Goal: Task Accomplishment & Management: Manage account settings

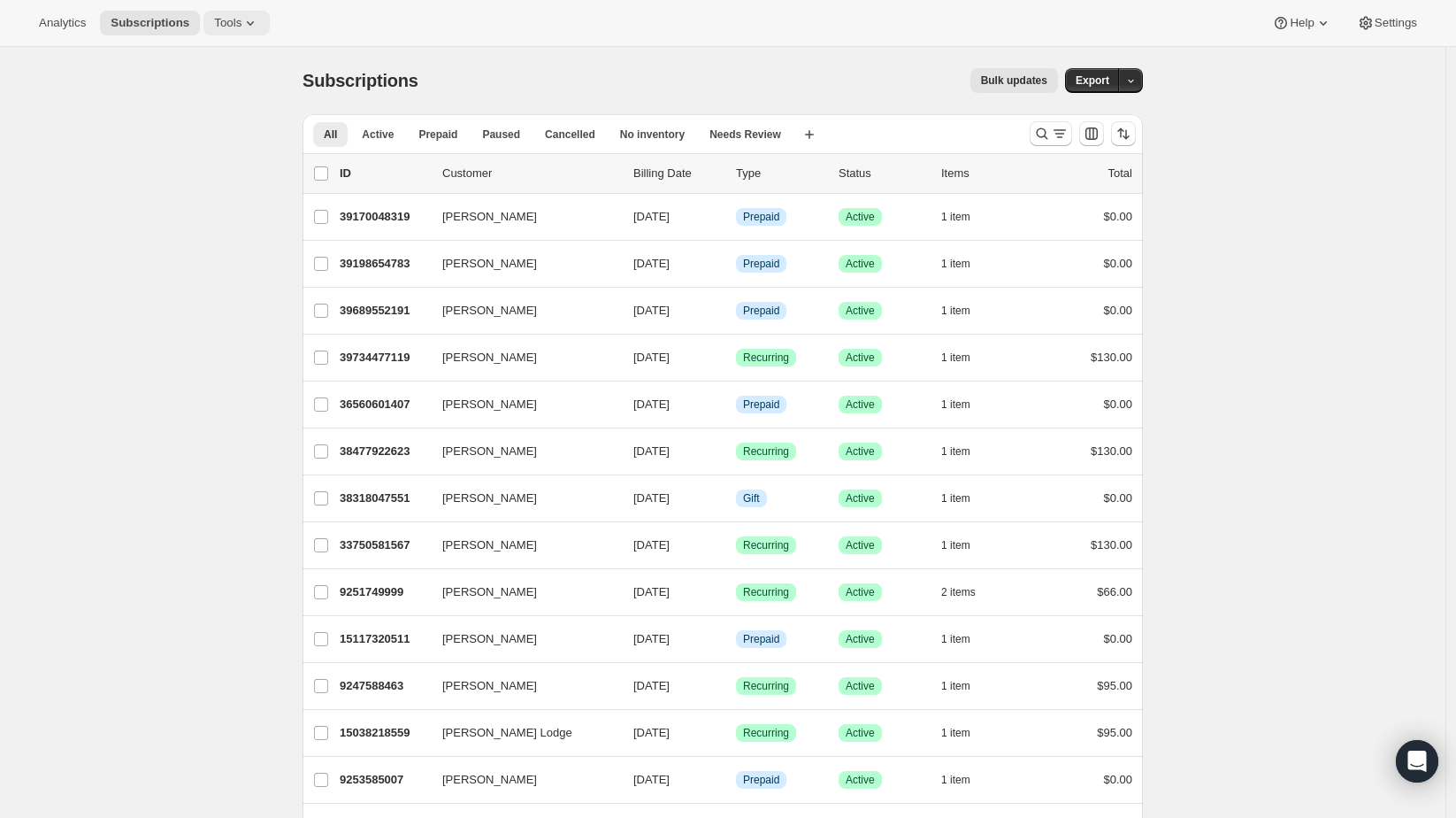
click at [229, 24] on span "Tools" at bounding box center [227, 23] width 27 height 14
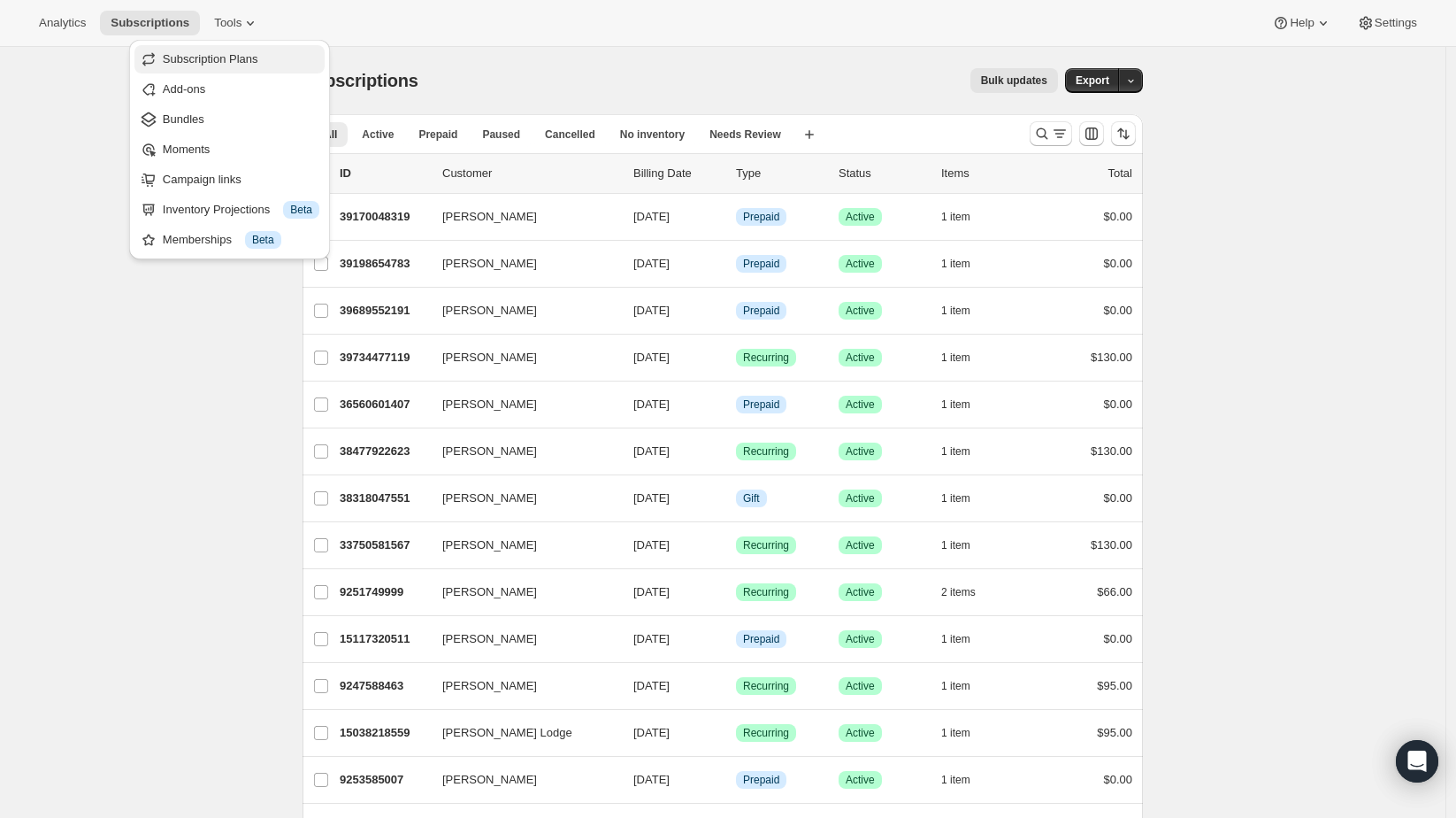
click at [227, 62] on span "Subscription Plans" at bounding box center [210, 58] width 96 height 13
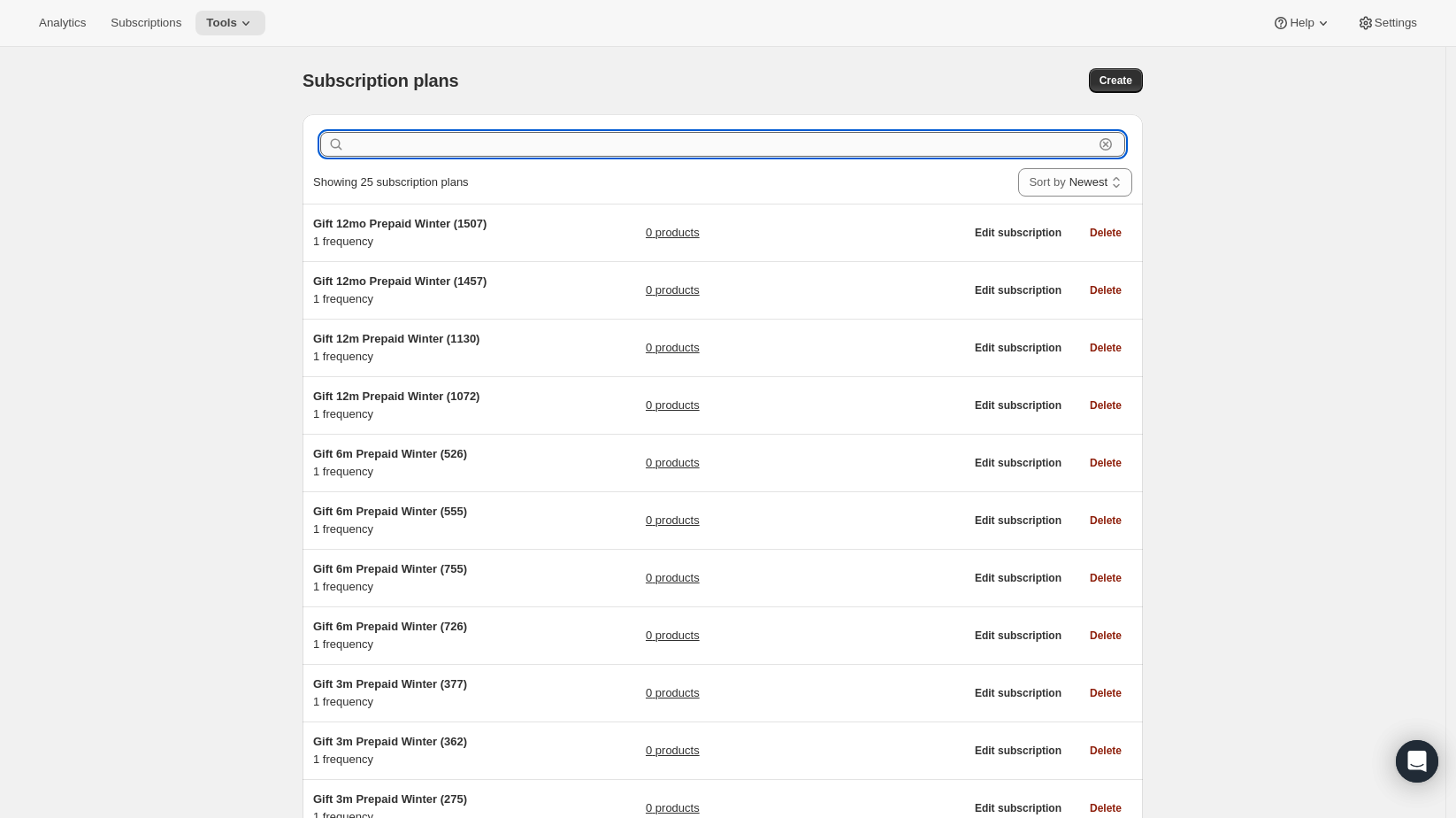
click at [535, 154] on input "text" at bounding box center [720, 144] width 745 height 25
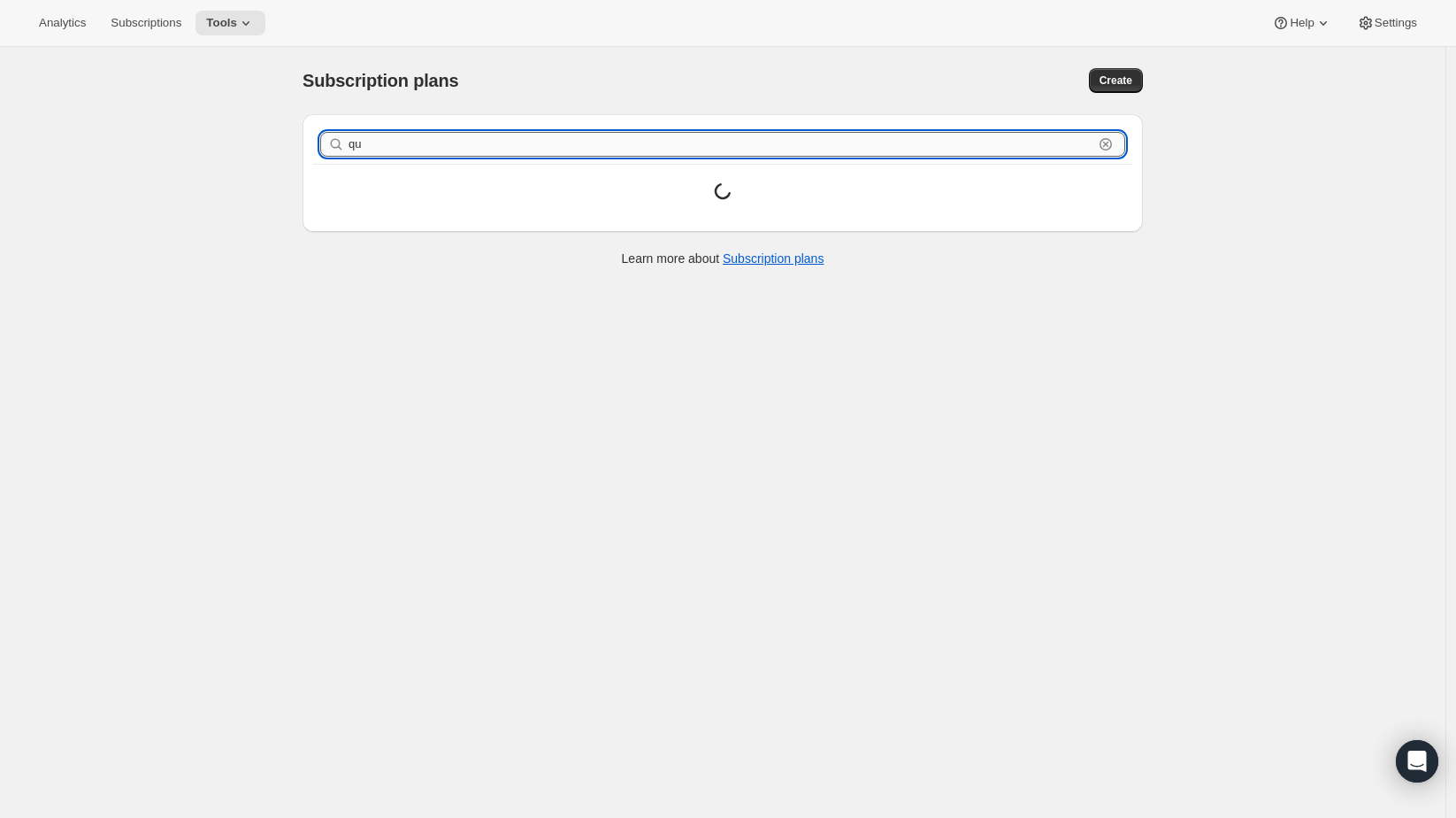
type input "q"
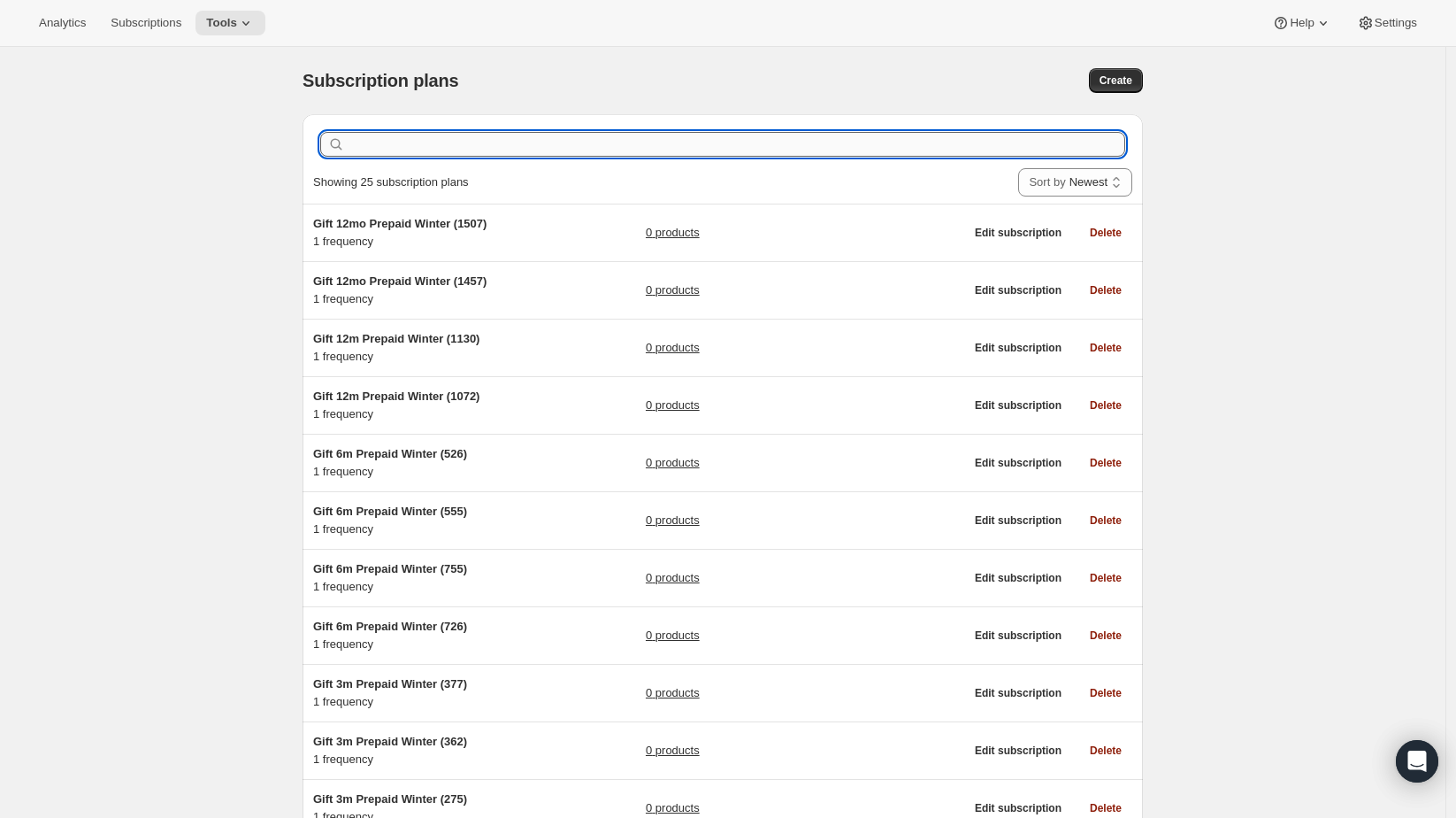
click at [530, 145] on input "text" at bounding box center [736, 144] width 777 height 25
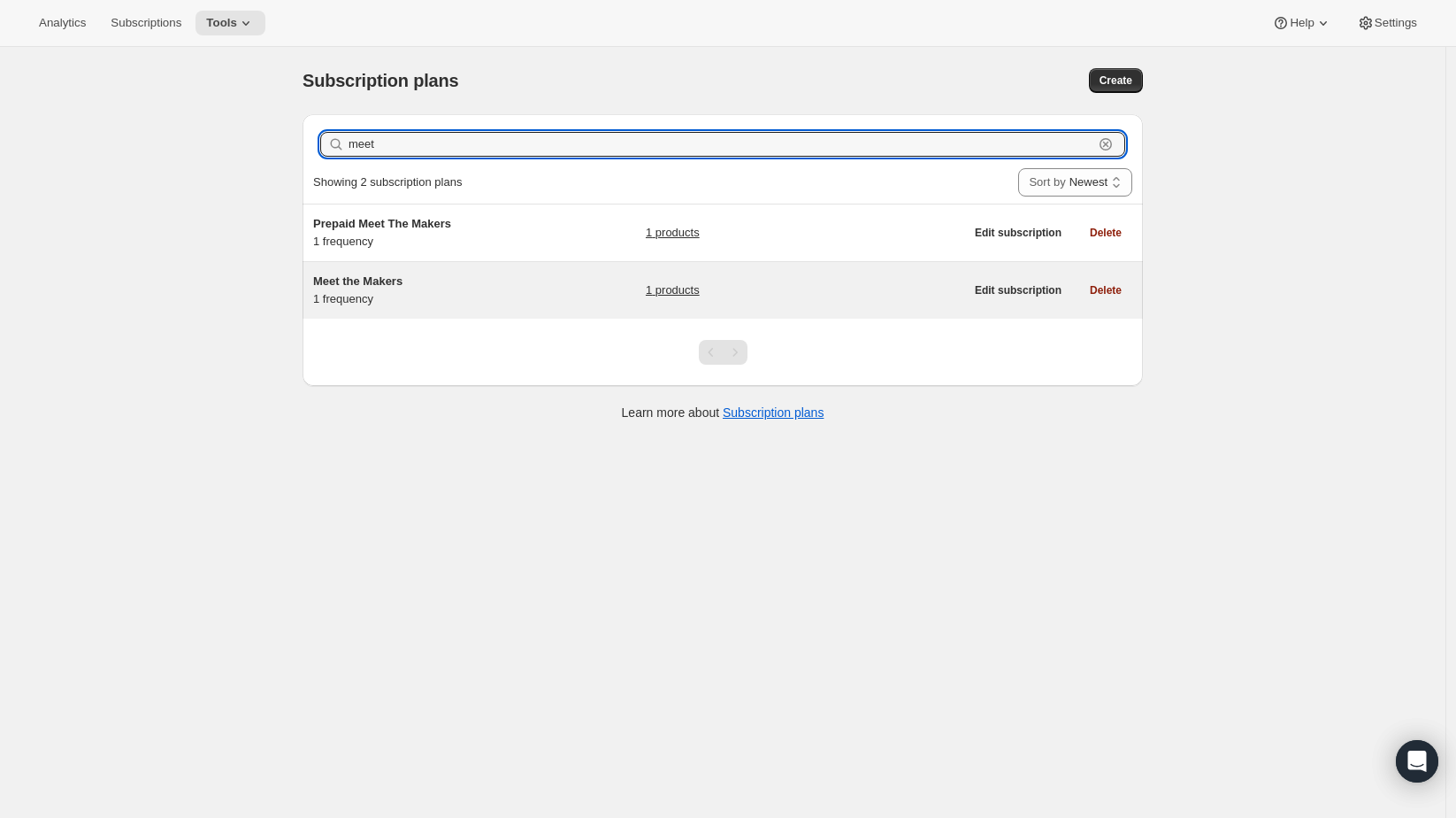
type input "meet"
click at [475, 296] on div "Meet the Makers 1 frequency" at bounding box center [424, 289] width 221 height 35
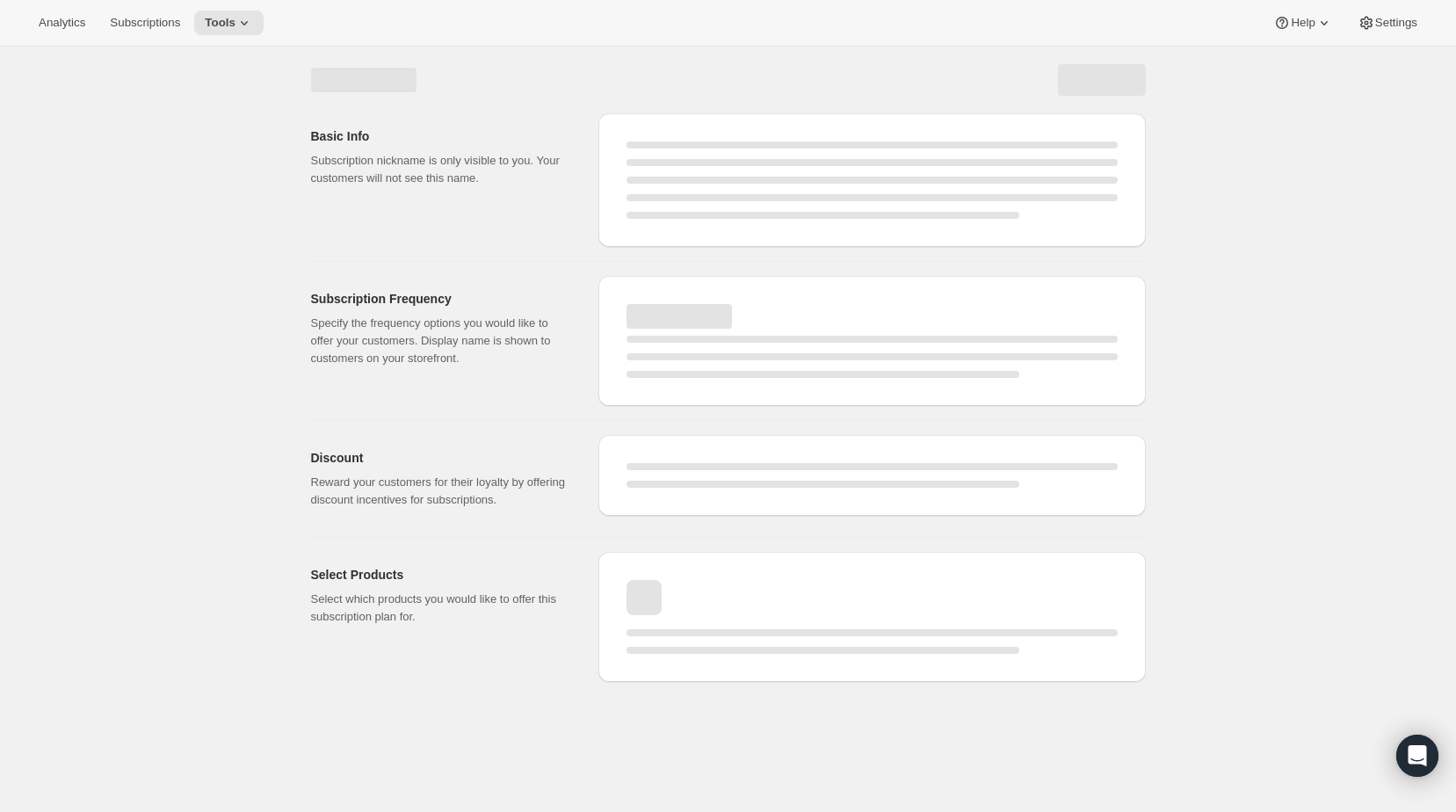
select select "WEEK"
select select "MONTH"
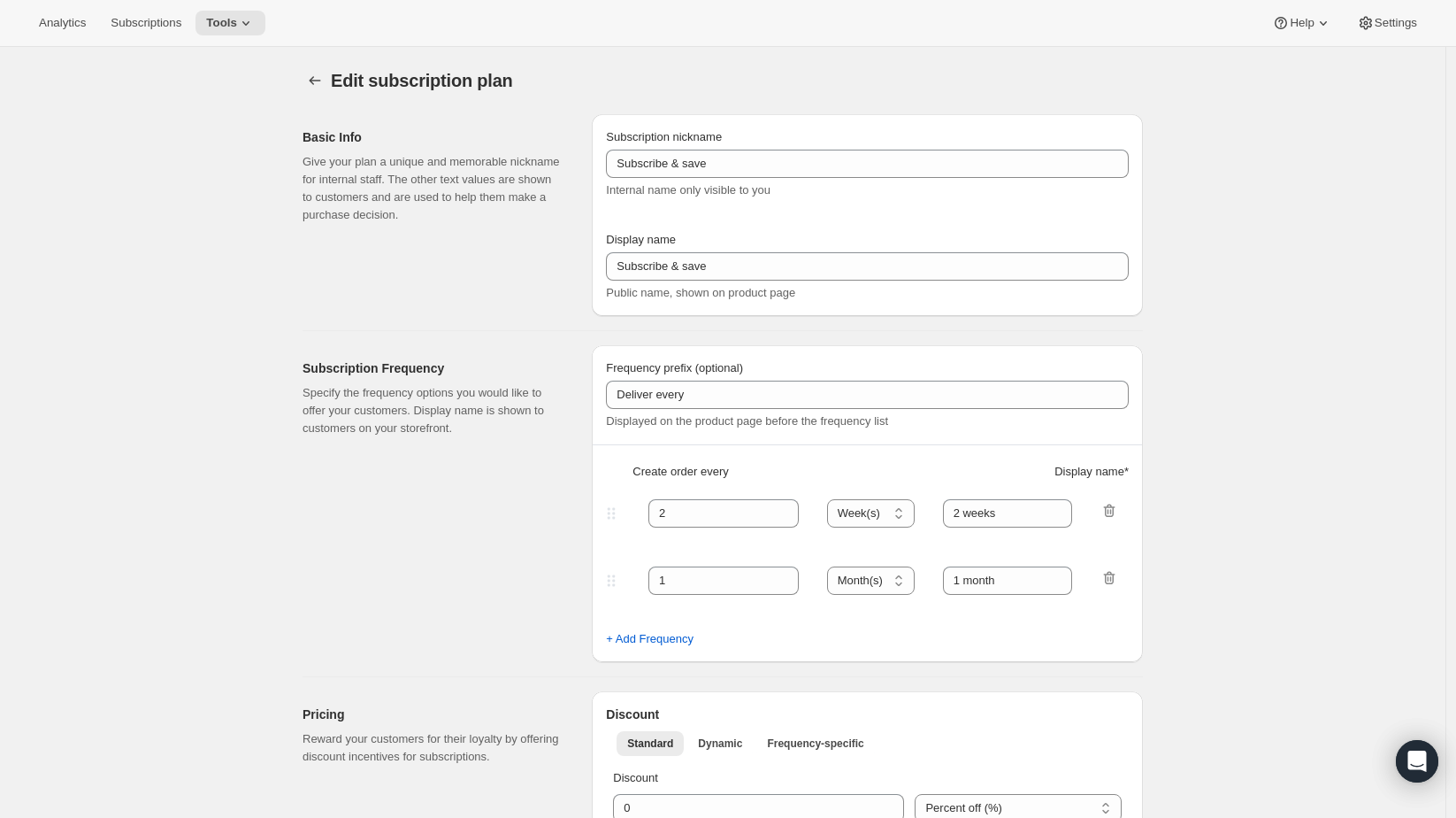
type input "Meet the Makers"
type input "Delivers"
type input "3"
select select "MONTH"
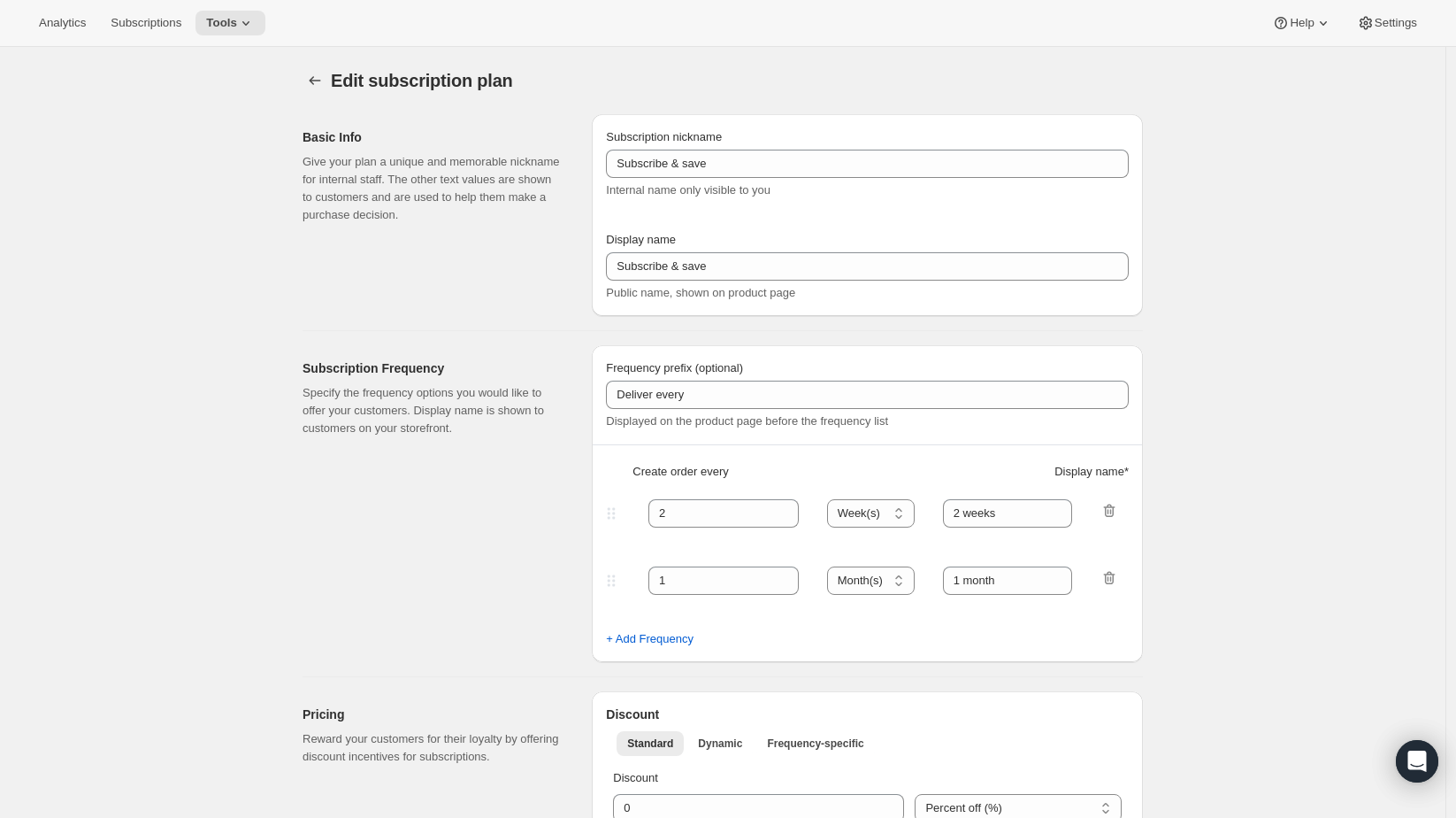
type input "November, December, March, June"
checkbox input "true"
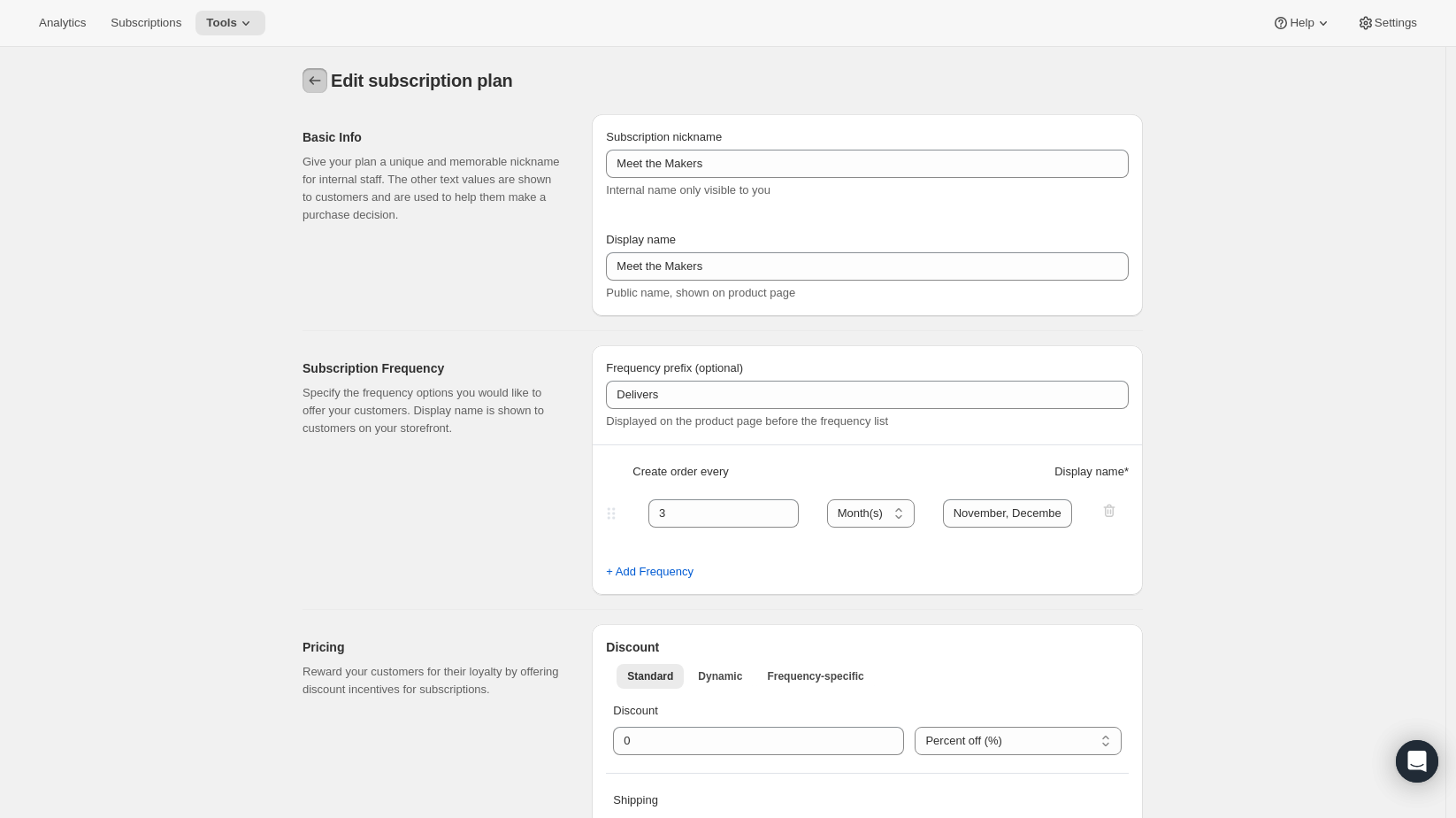
click at [320, 74] on icon "Subscription plans" at bounding box center [315, 81] width 18 height 18
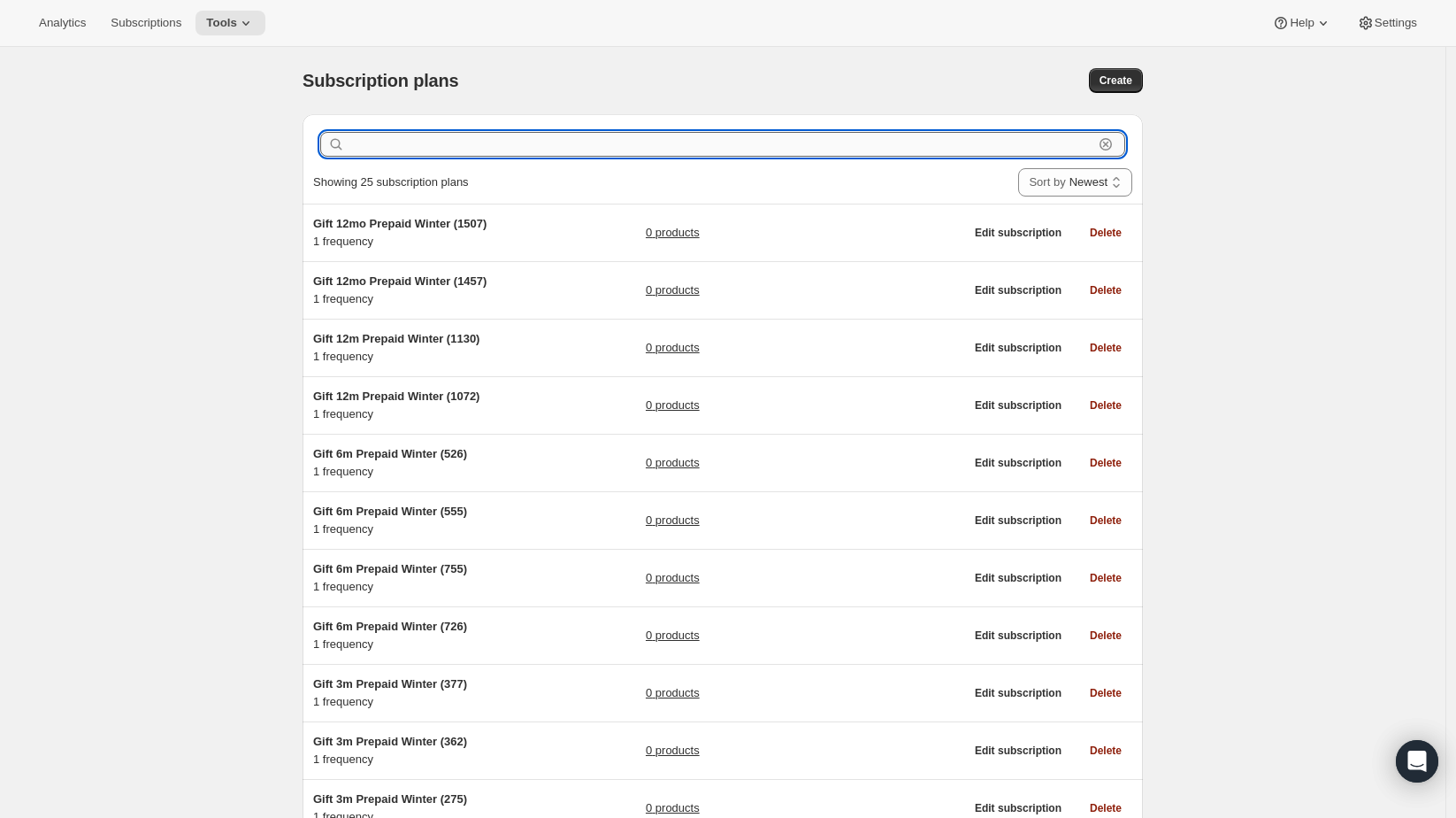
click at [408, 138] on input "text" at bounding box center [720, 144] width 745 height 25
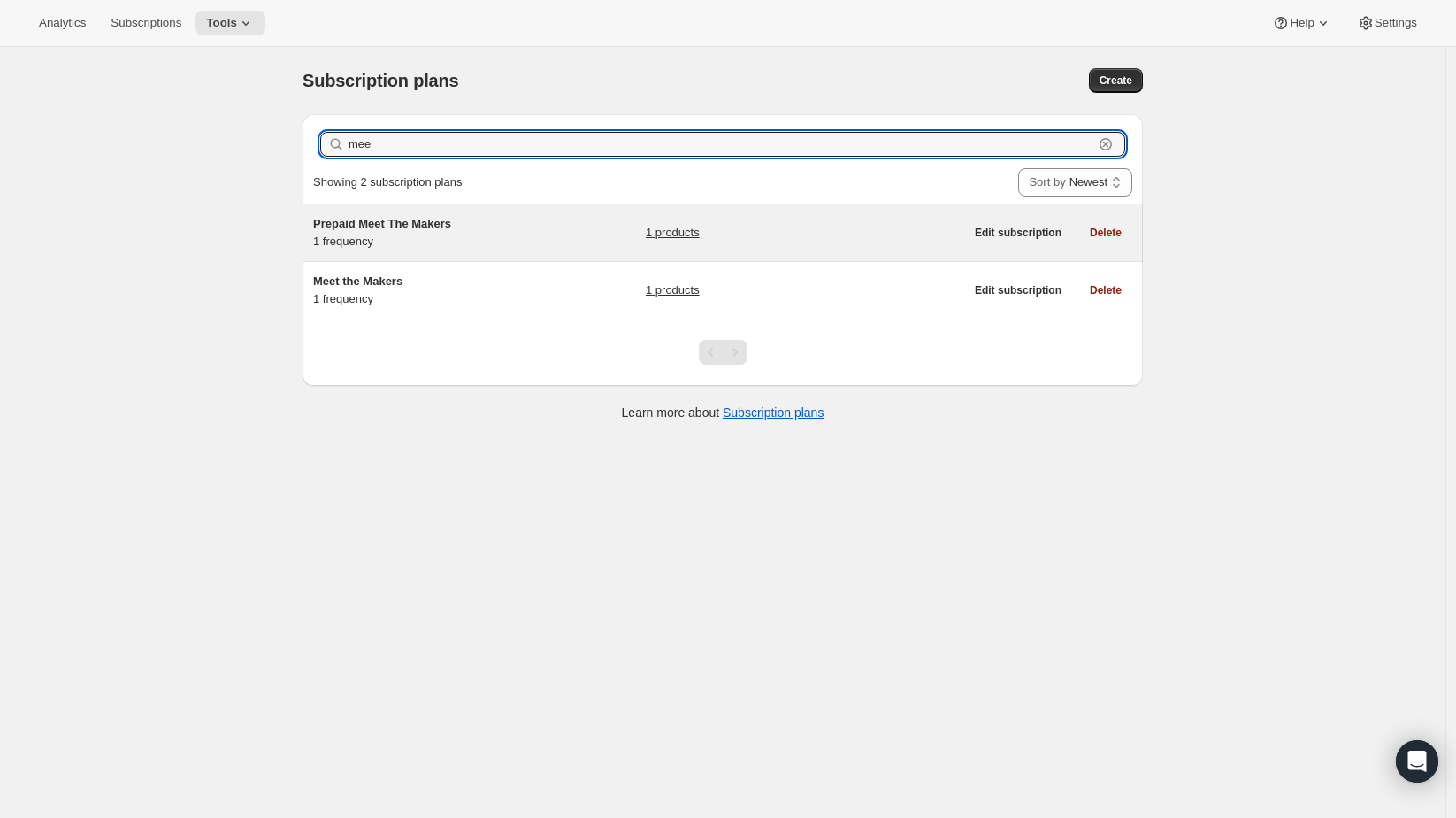
type input "mee"
click at [432, 216] on span "Prepaid Meet The Makers" at bounding box center [382, 222] width 138 height 13
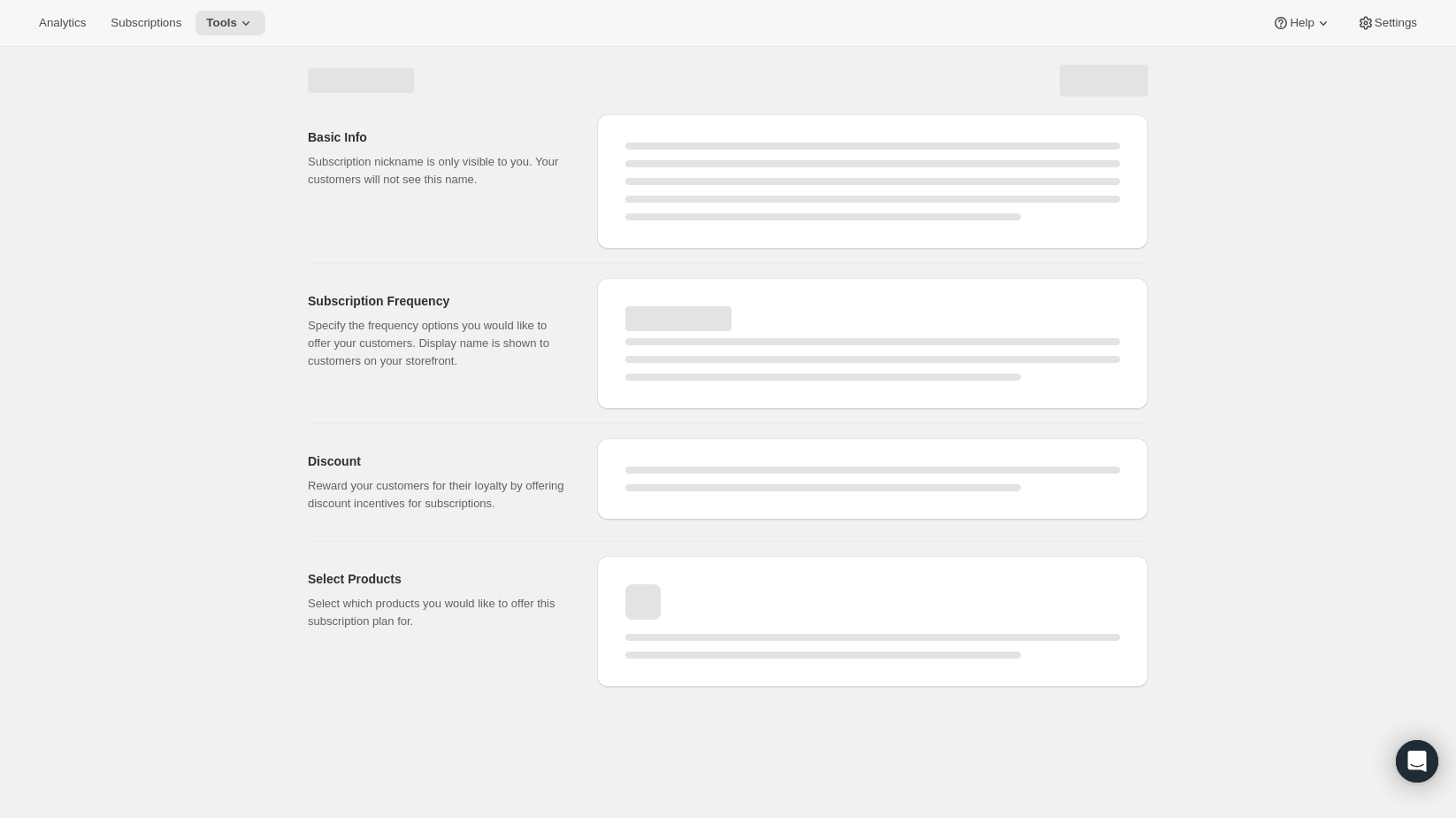
select select "WEEK"
select select "MONTH"
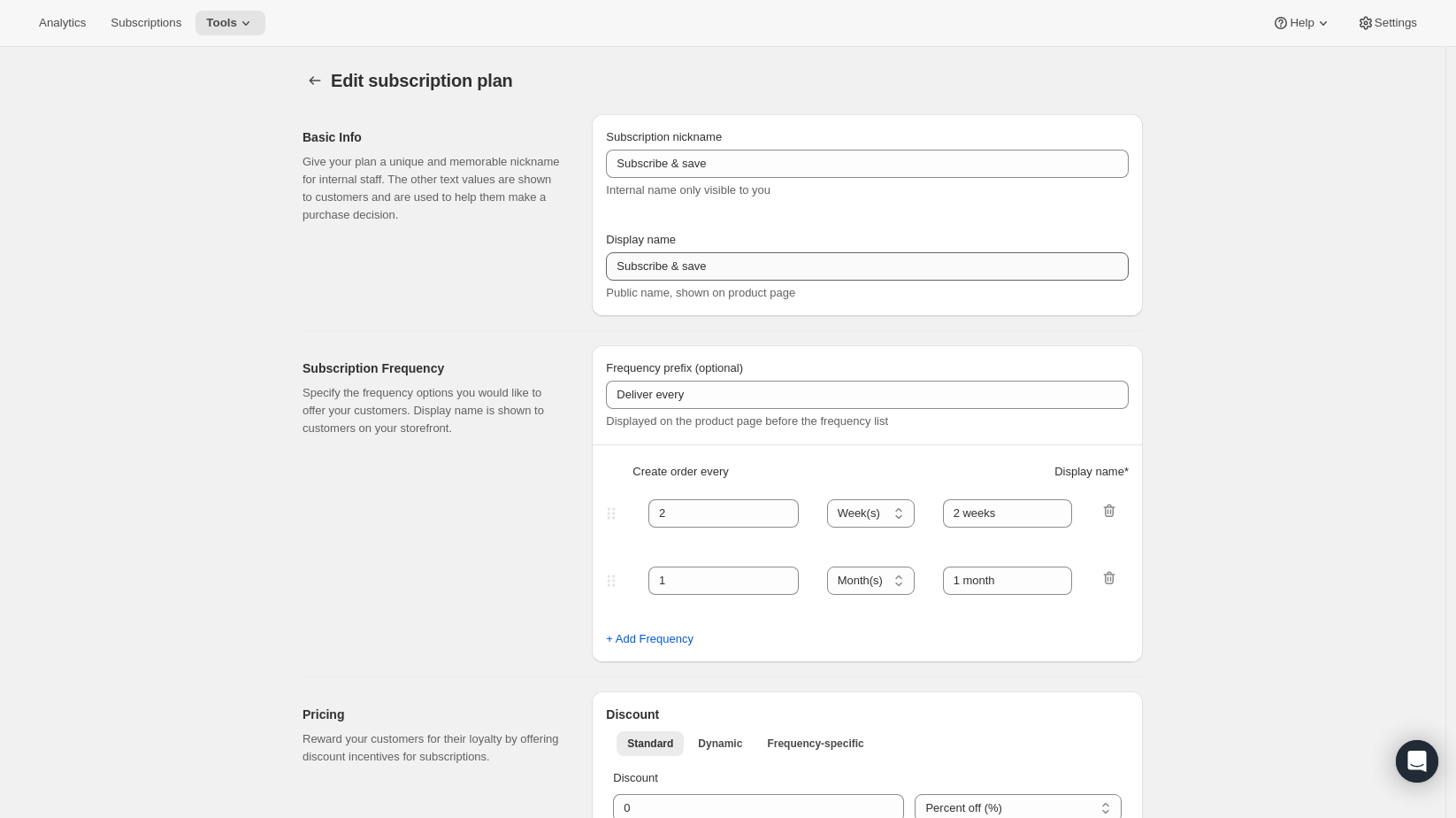
type input "Prepaid Meet The Makers"
select select "ENABLED"
select select "MONTH"
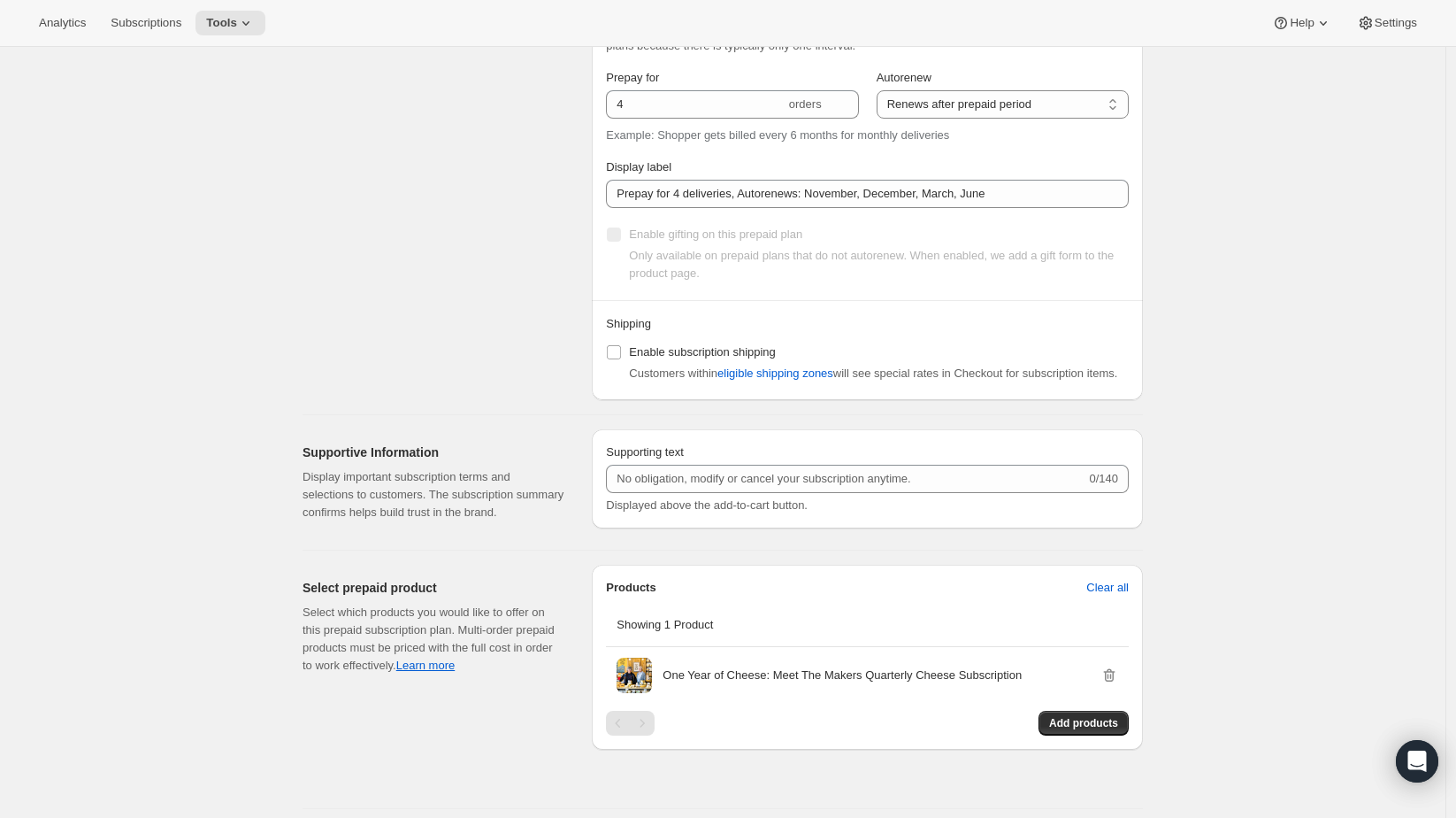
scroll to position [1089, 0]
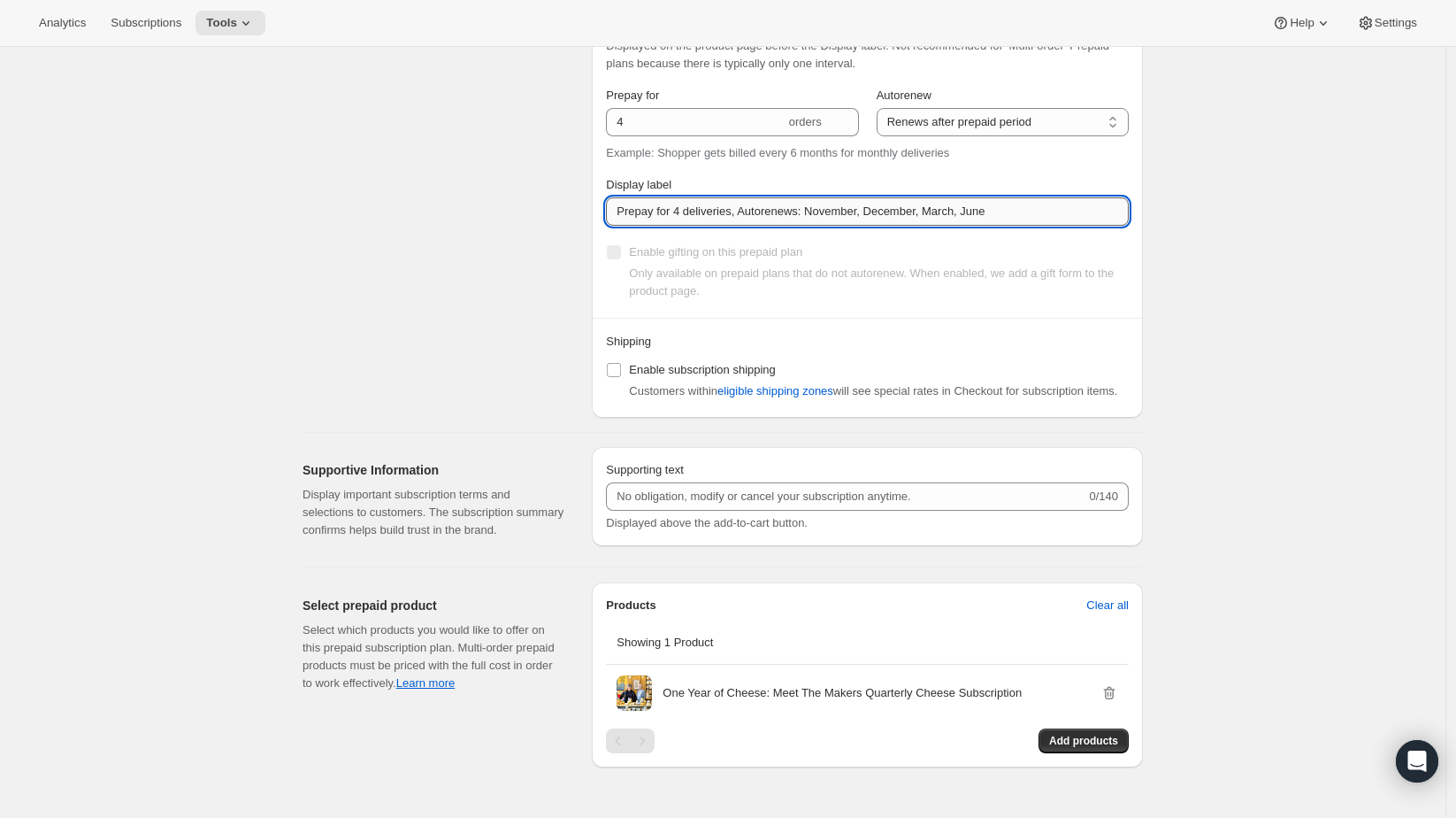
click at [852, 217] on input "Prepay for 4 deliveries, Autorenews: November, December, March, June" at bounding box center [868, 211] width 523 height 28
click at [852, 216] on input "Prepay for 4 deliveries, Autorenews: November, December, March, June" at bounding box center [868, 211] width 523 height 28
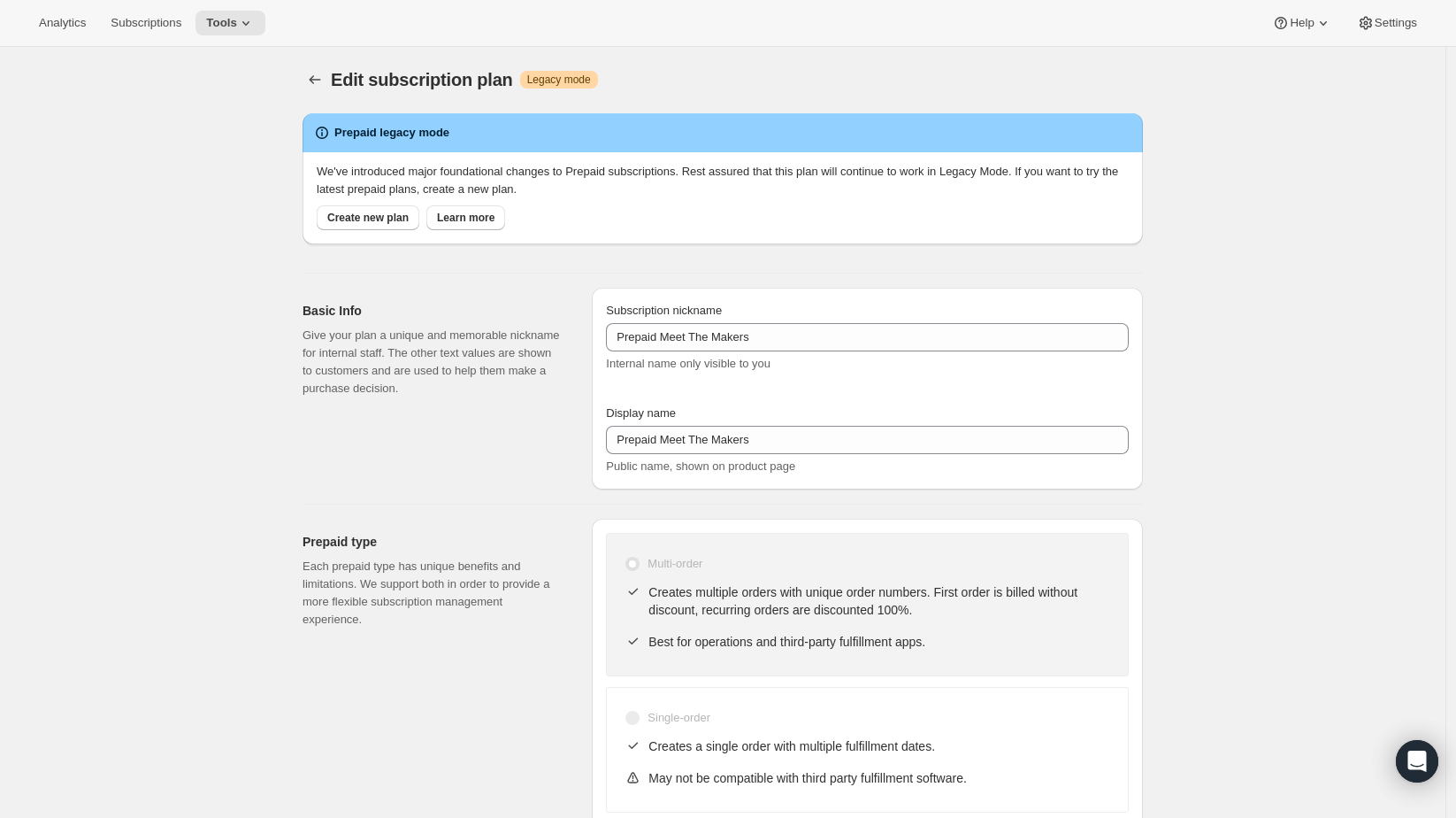
scroll to position [0, 0]
click at [318, 75] on icon "Subscription plans" at bounding box center [315, 81] width 18 height 18
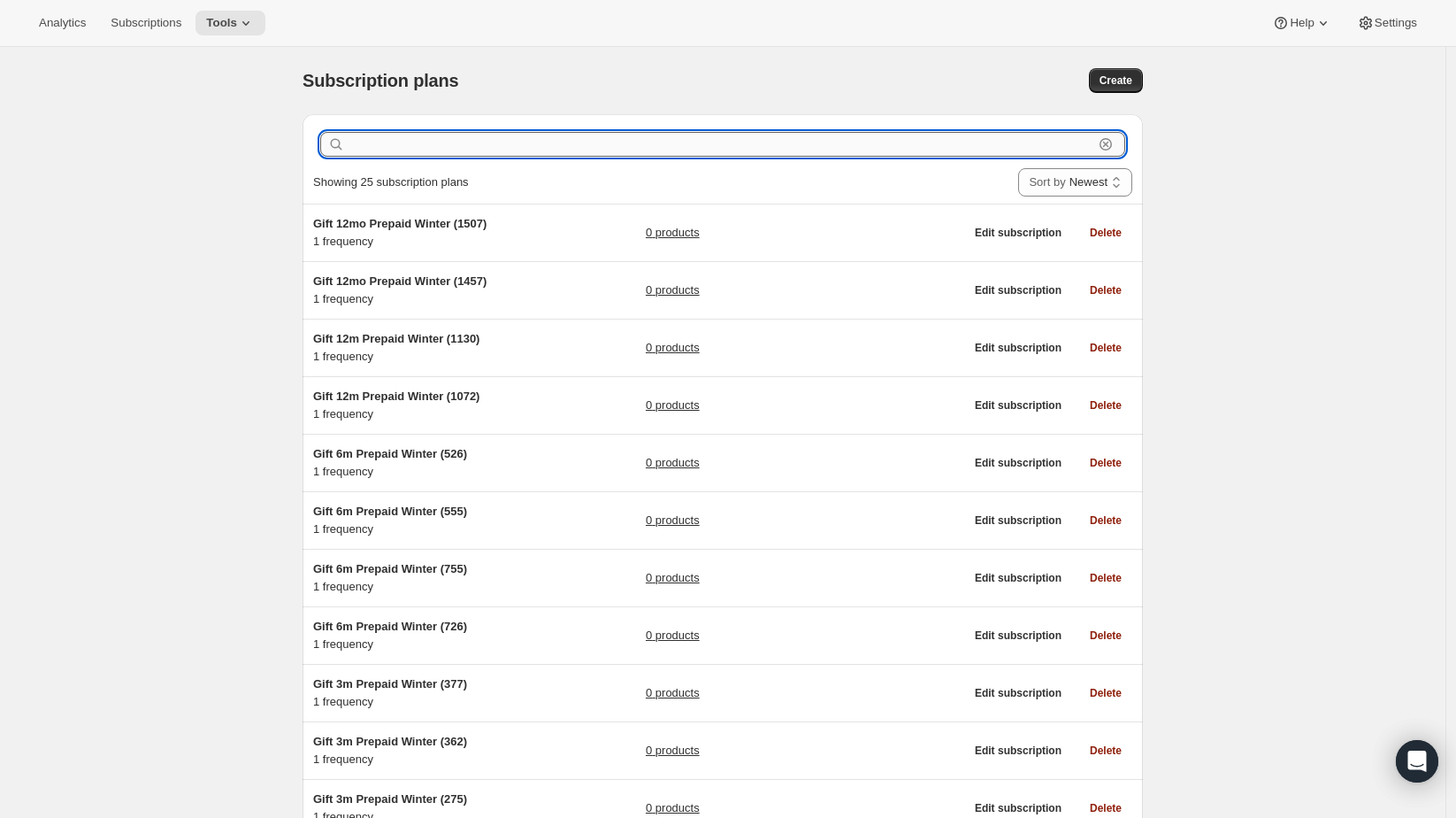
click at [513, 153] on input "text" at bounding box center [720, 144] width 745 height 25
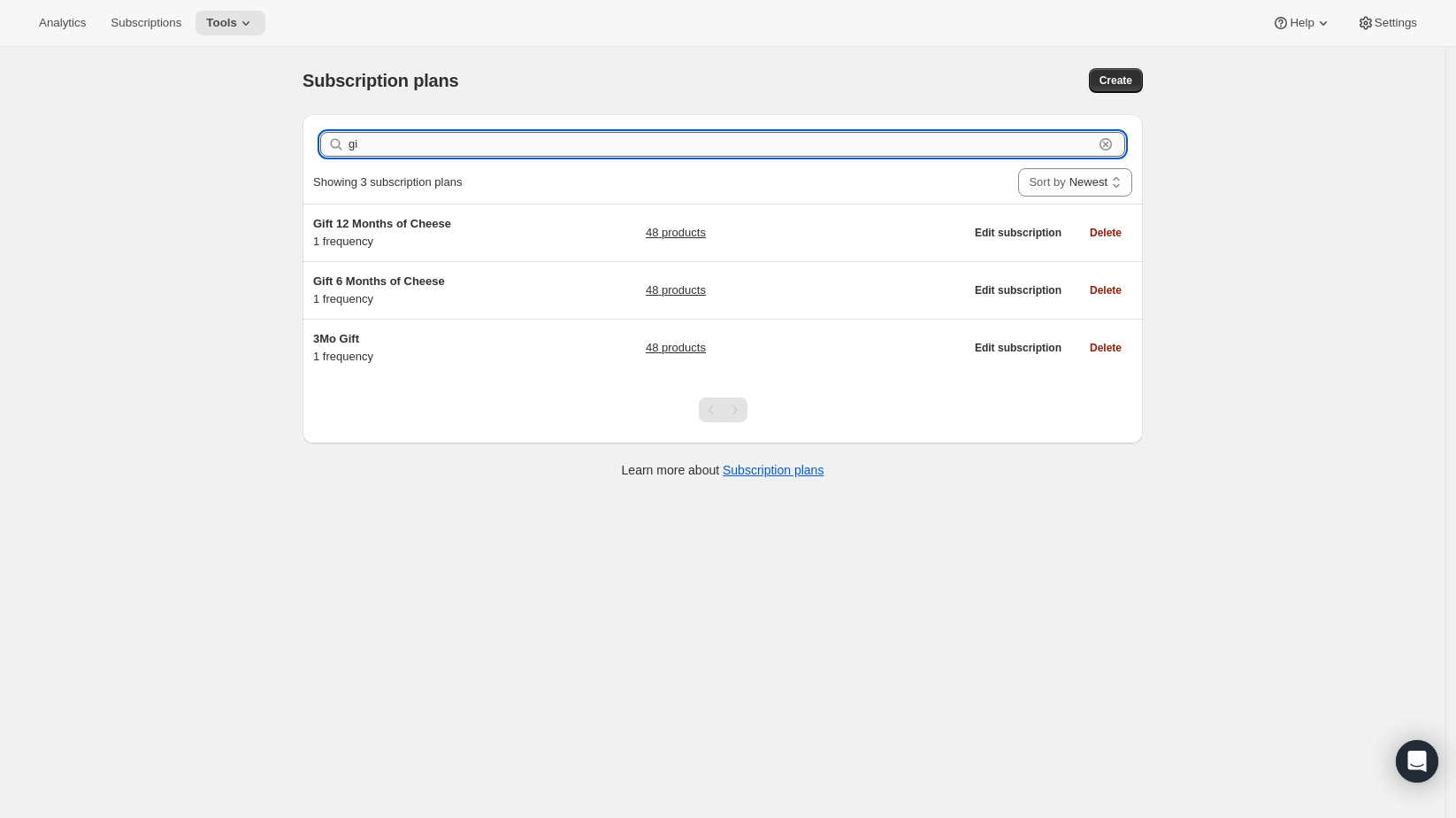
type input "g"
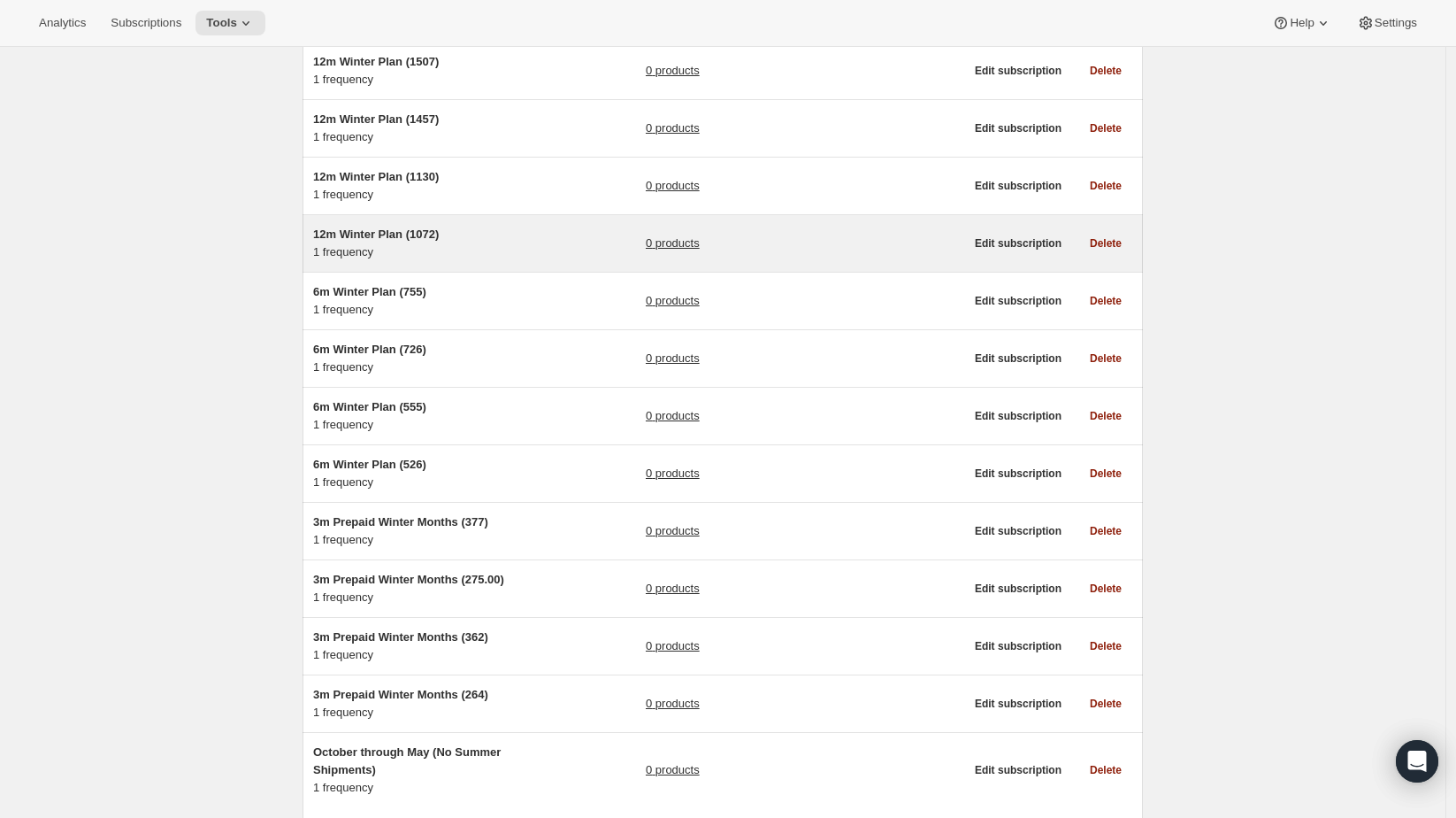
scroll to position [956, 0]
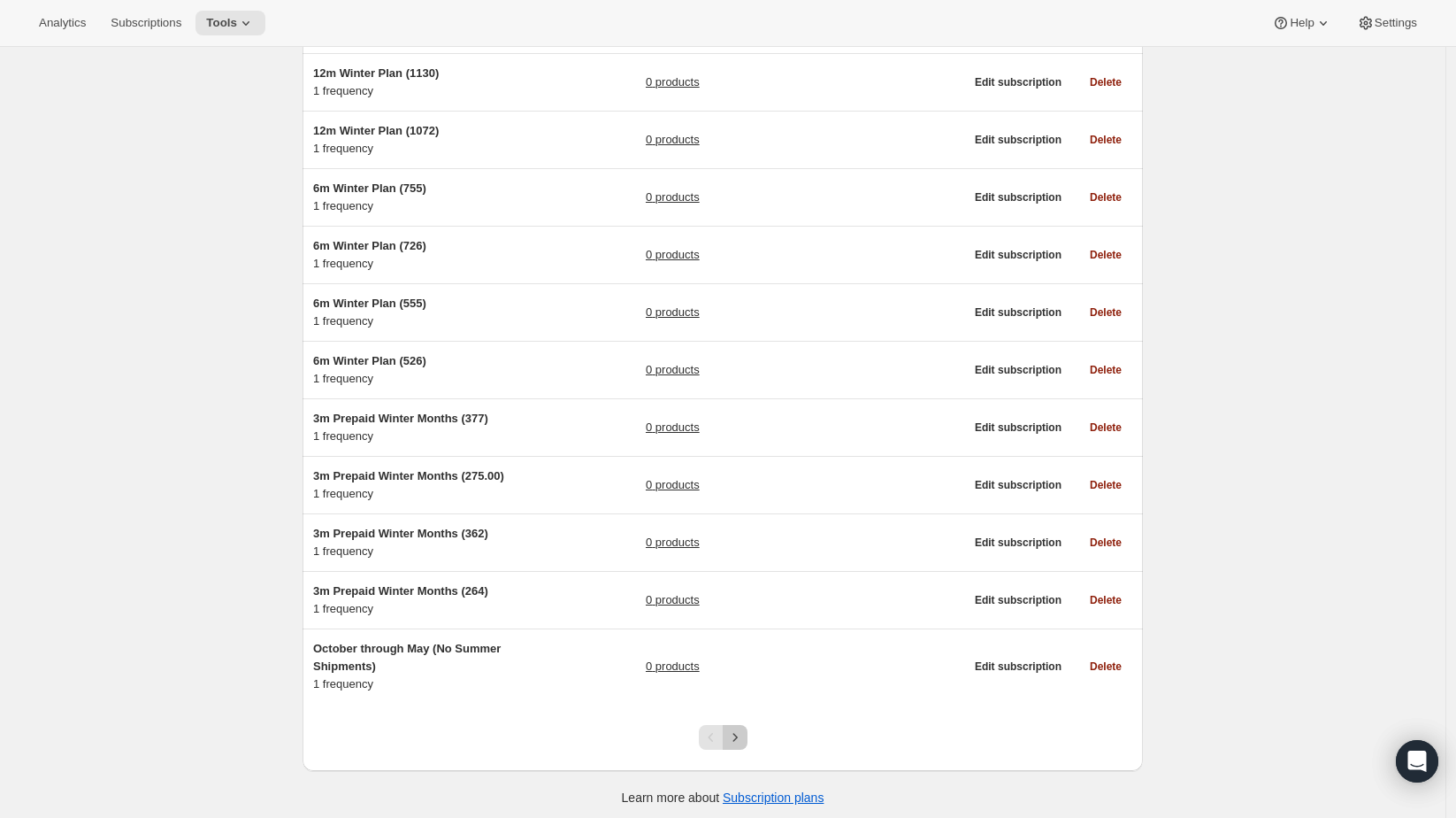
click at [740, 728] on icon "Next" at bounding box center [735, 737] width 18 height 18
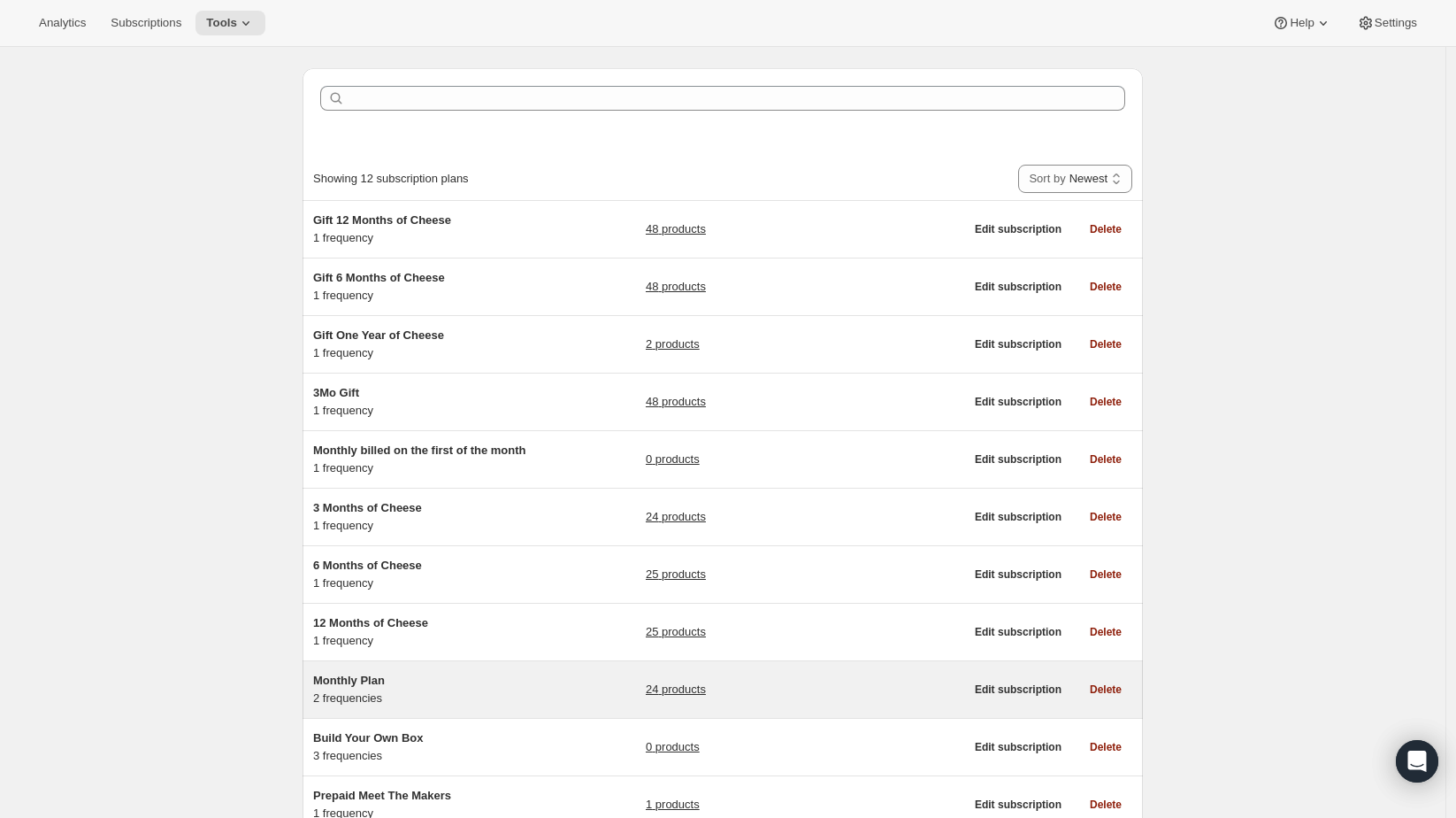
scroll to position [193, 0]
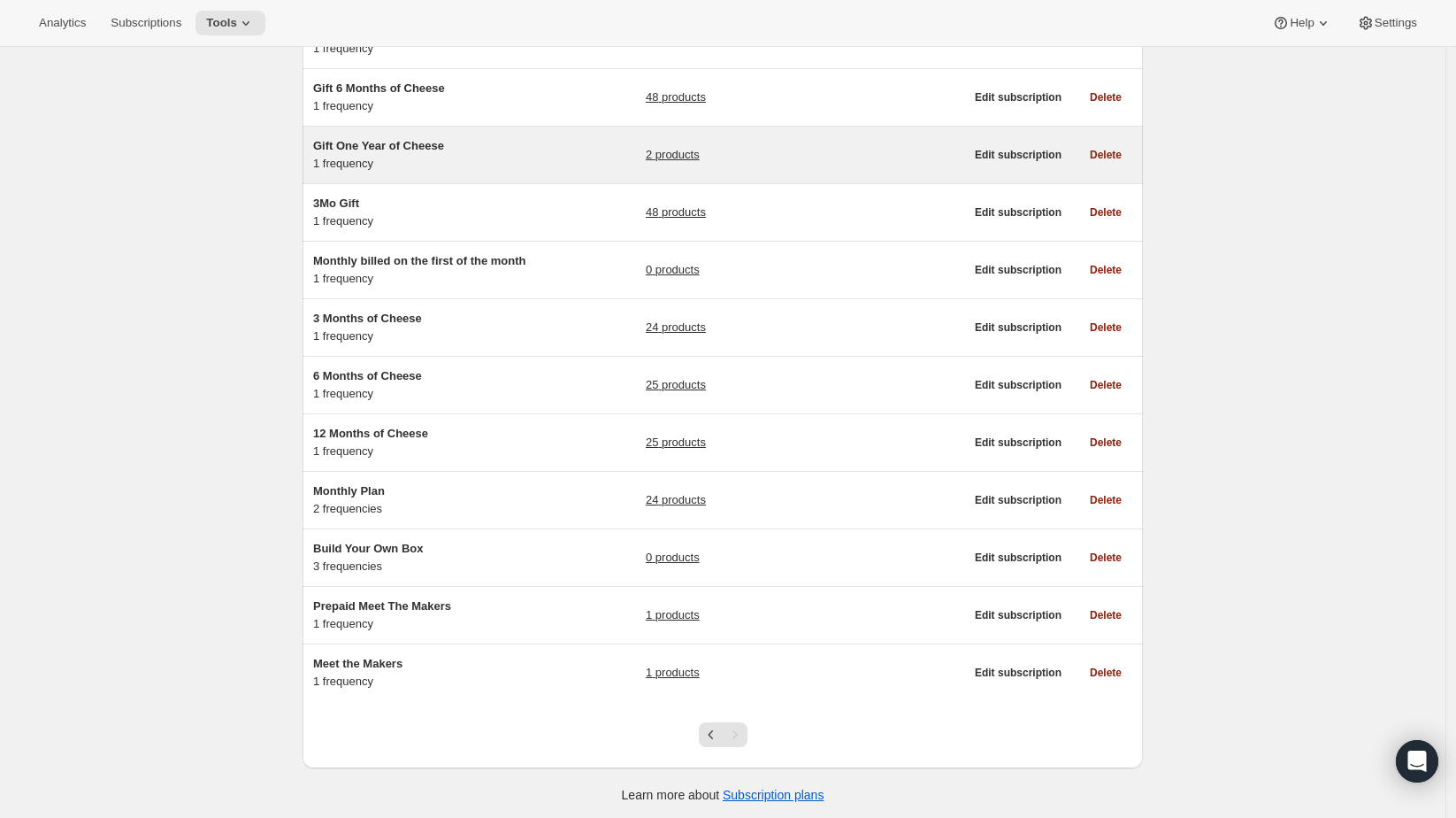
click at [366, 158] on div "Gift One Year of Cheese 1 frequency" at bounding box center [424, 154] width 221 height 35
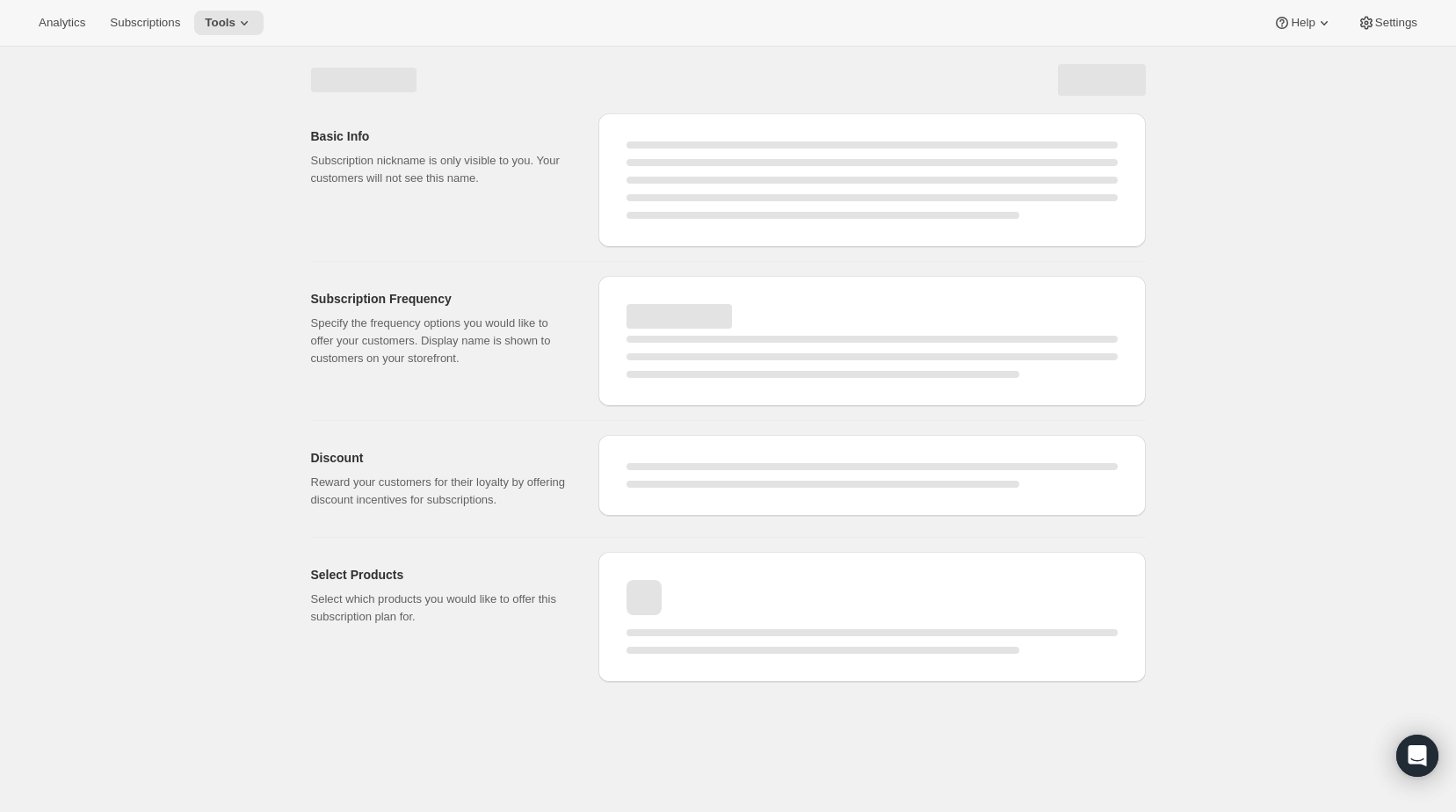
select select "WEEK"
select select "MONTH"
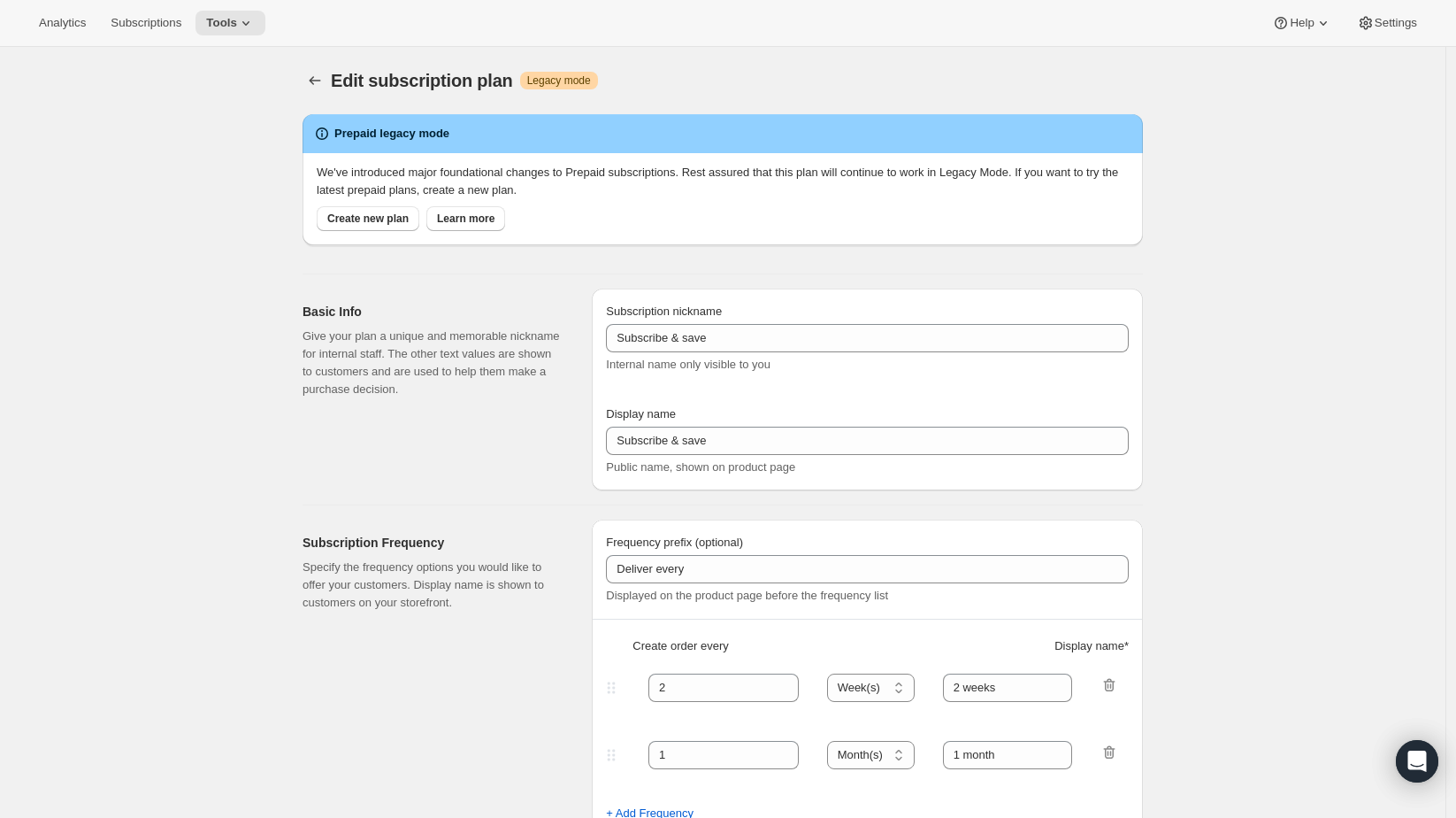
type input "Gift One Year of Cheese"
type input "Prepay for a year (4 orders)"
type input "Expires after 4 shipments"
select select "MONTH"
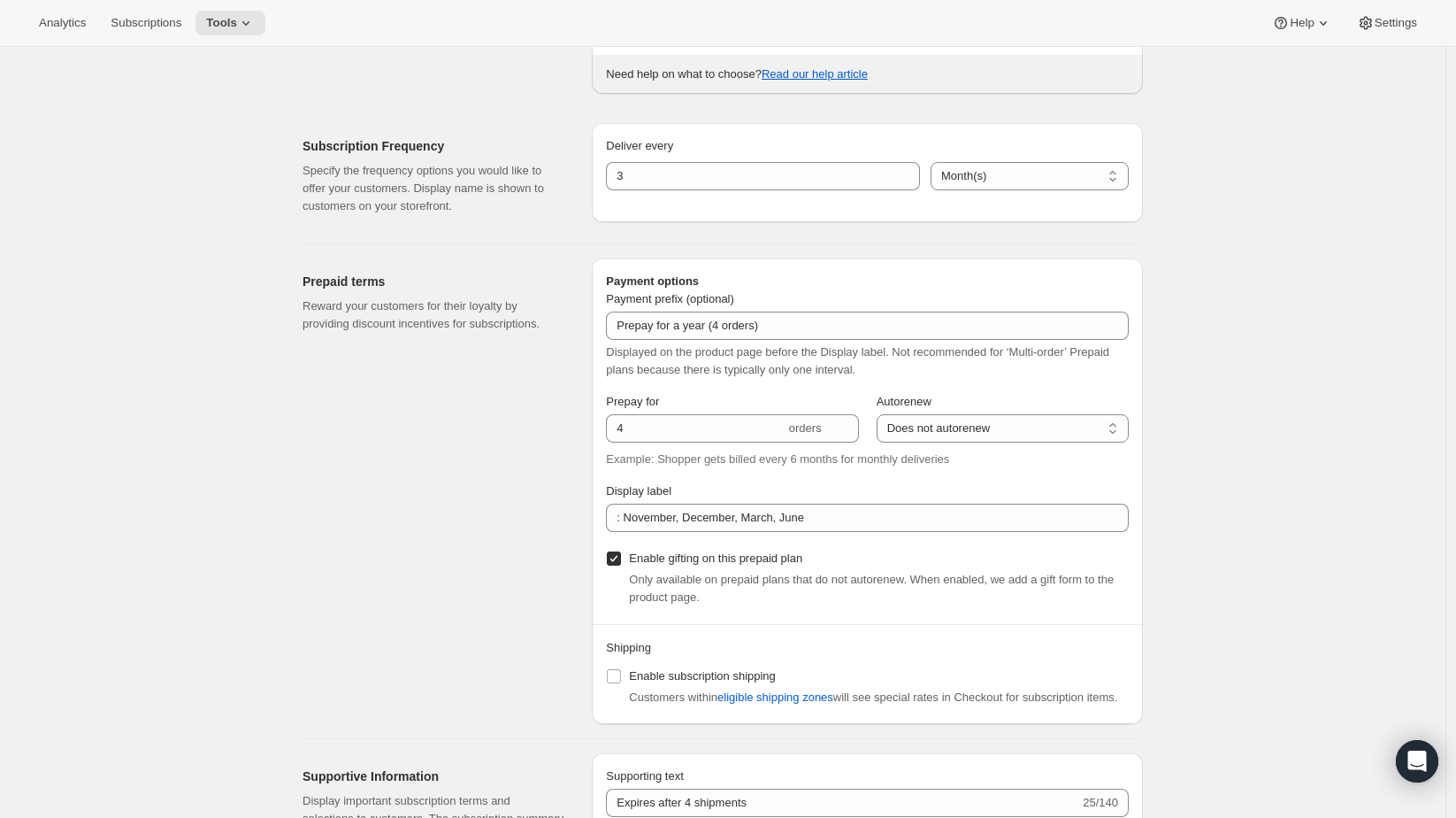
scroll to position [786, 0]
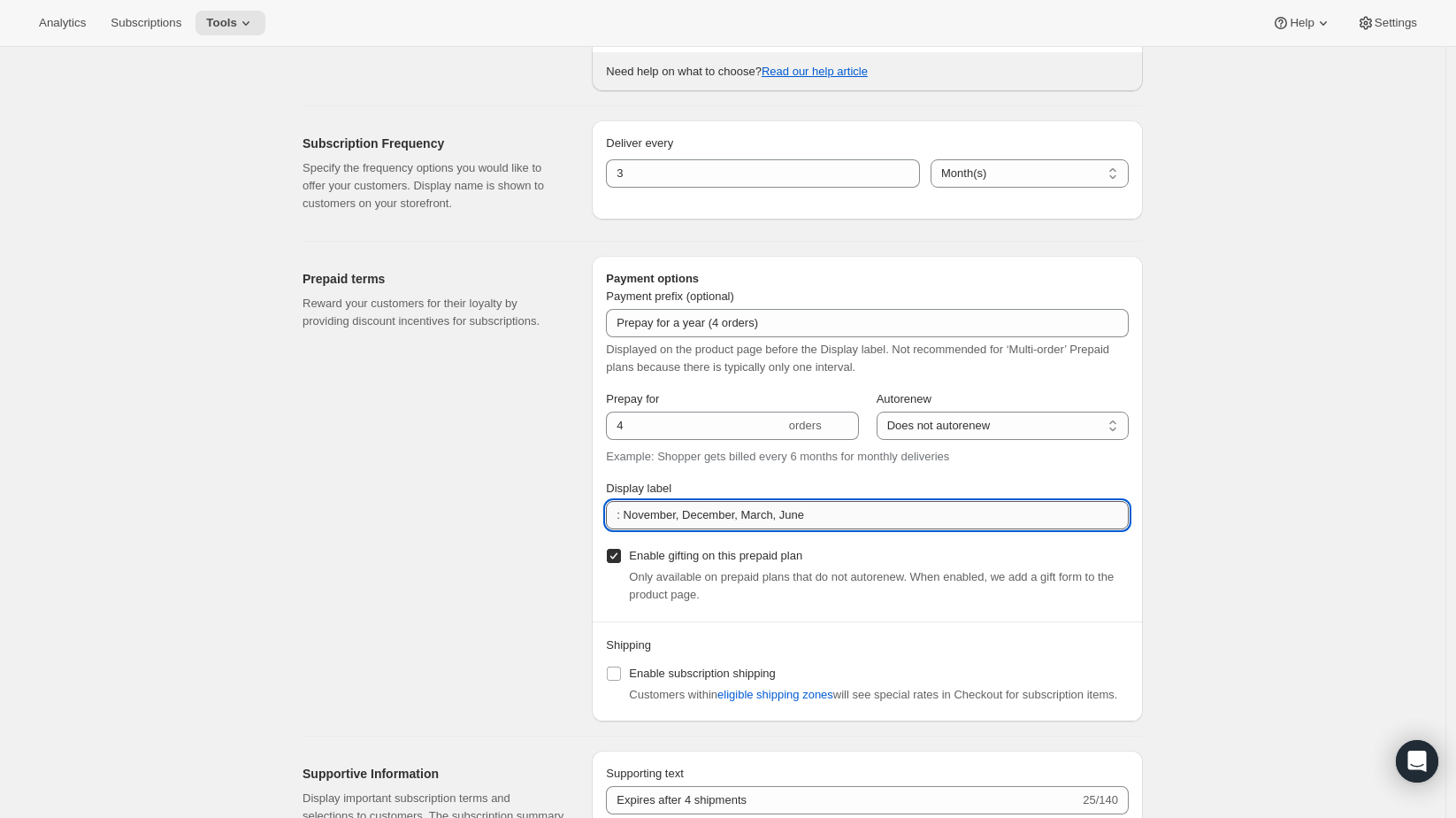
click at [624, 512] on input ": November, December, March, June" at bounding box center [868, 515] width 523 height 28
drag, startPoint x: 858, startPoint y: 510, endPoint x: 601, endPoint y: 493, distance: 257.6
click at [601, 493] on div "Payment options Payment prefix (optional) Prepay for a year (4 orders) Displaye…" at bounding box center [867, 488] width 551 height 466
